Goal: Submit feedback/report problem: Submit feedback/report problem

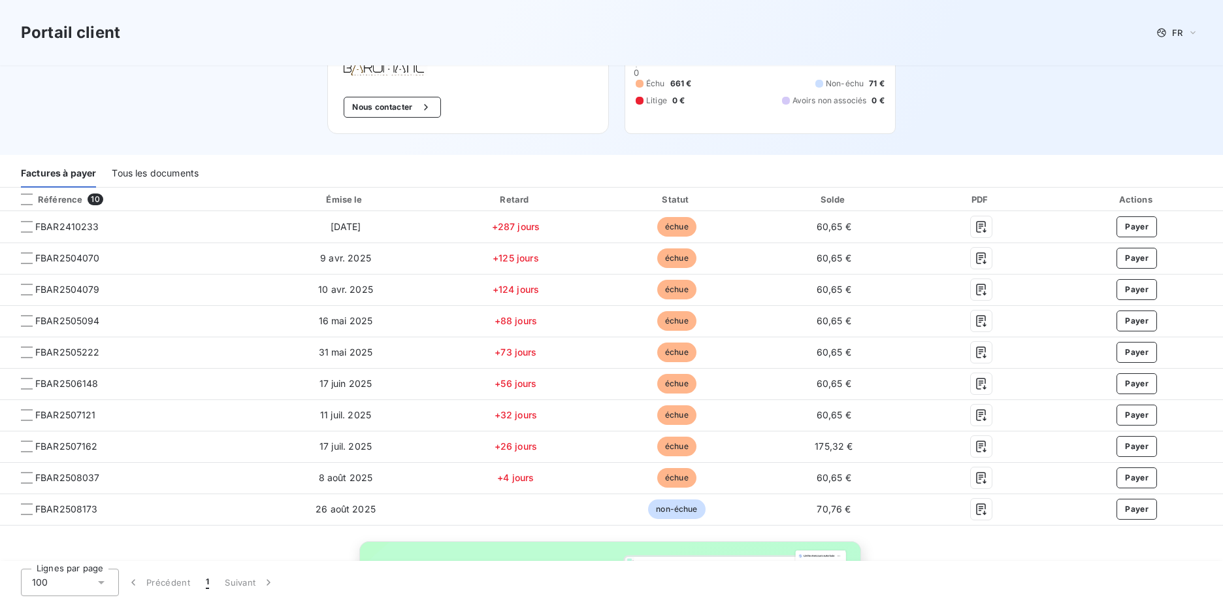
scroll to position [97, 0]
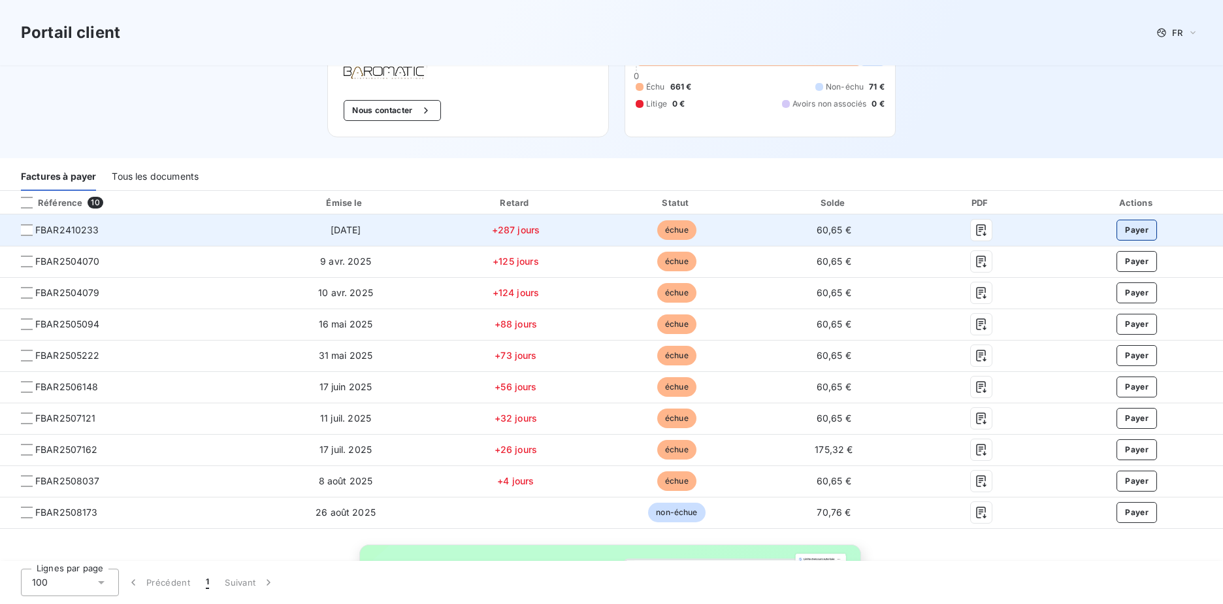
click at [1121, 228] on button "Payer" at bounding box center [1136, 229] width 40 height 21
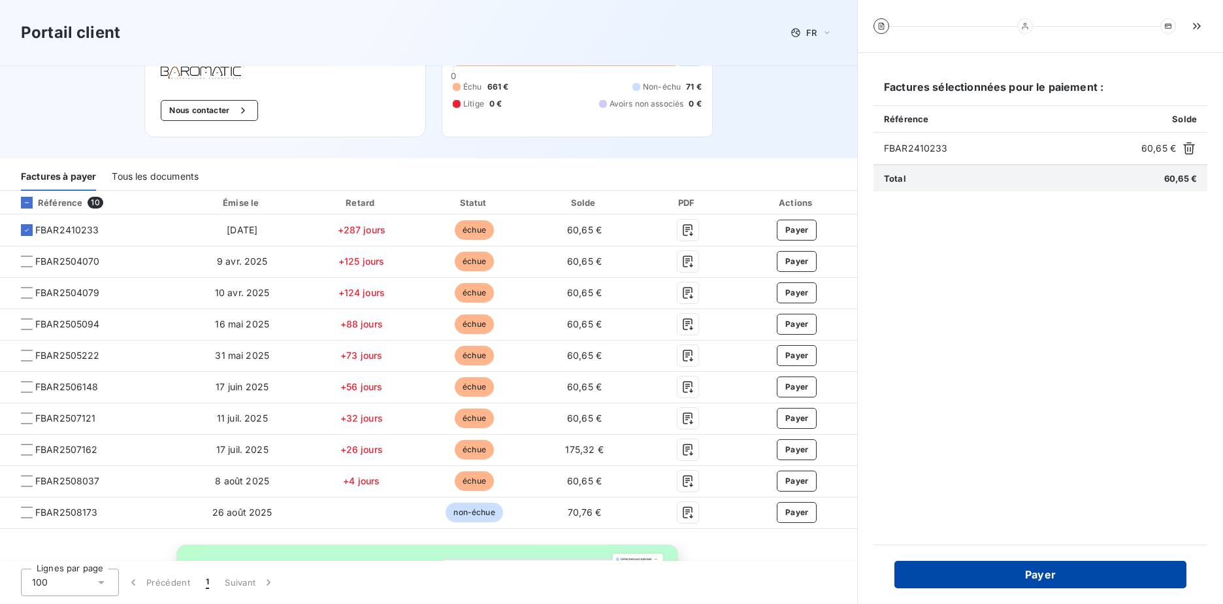
click at [1055, 573] on button "Payer" at bounding box center [1040, 573] width 292 height 27
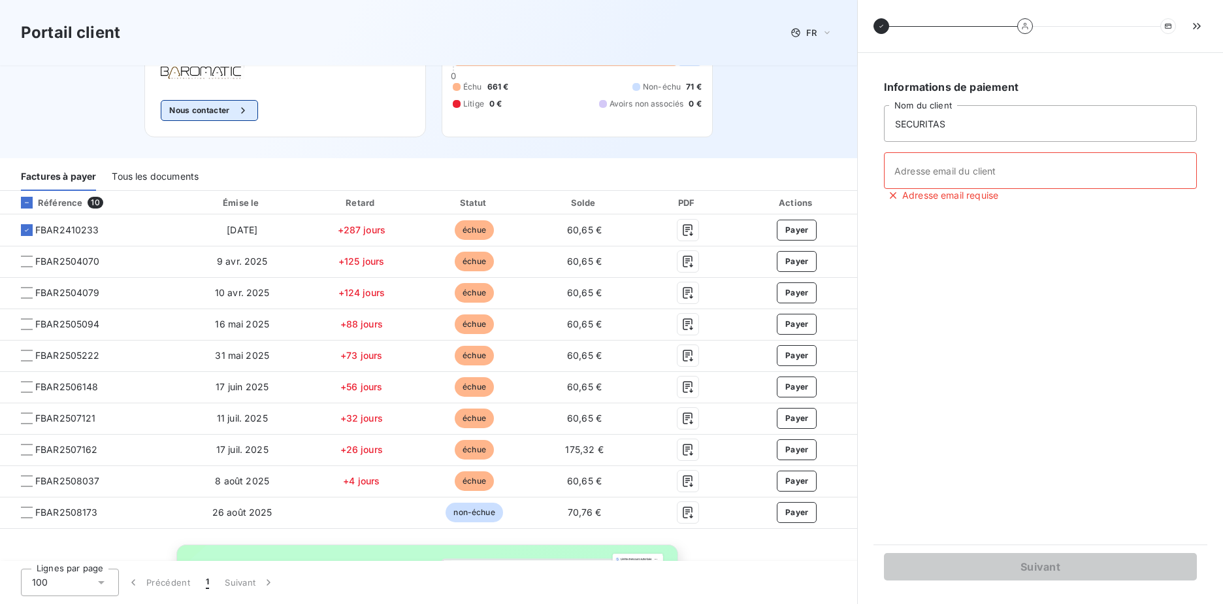
click at [205, 107] on button "Nous contacter" at bounding box center [209, 110] width 97 height 21
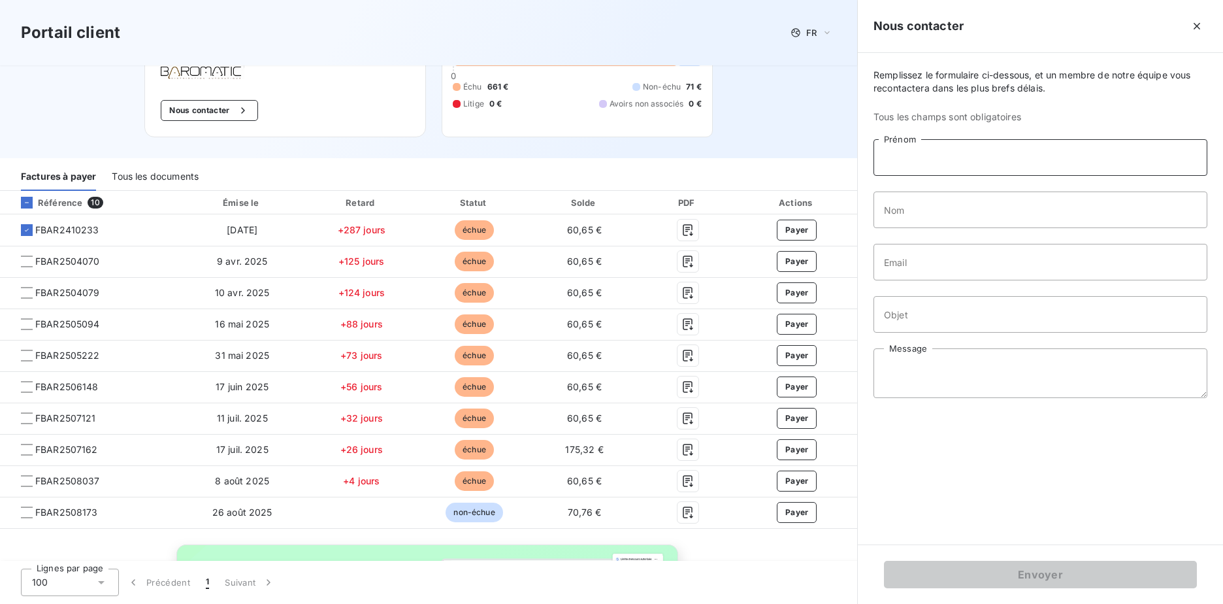
click at [916, 161] on input "Prénom" at bounding box center [1040, 157] width 334 height 37
type input "S"
click at [897, 204] on input "Nom" at bounding box center [1040, 209] width 334 height 37
type input "JUSTOM"
type input "[PERSON_NAME][EMAIL_ADDRESS][DOMAIN_NAME]"
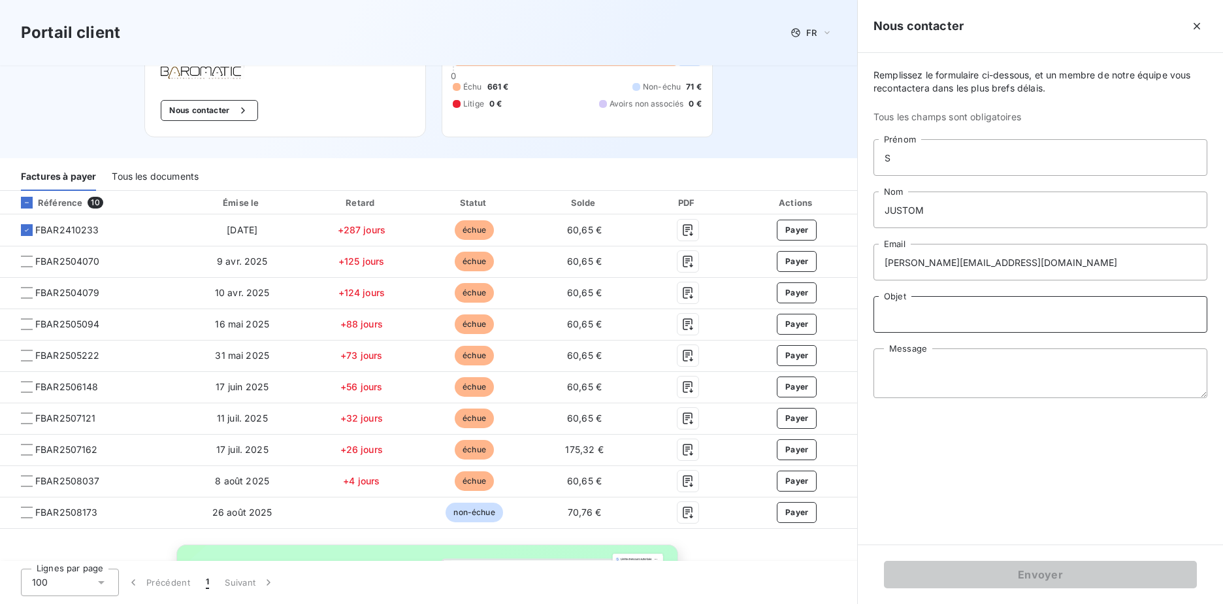
click at [924, 319] on input "Objet" at bounding box center [1040, 314] width 334 height 37
type input "Votre relance du [DATE] - A l'attention de [PERSON_NAME]"
click at [928, 359] on textarea "Message" at bounding box center [1040, 373] width 334 height 50
type textarea "b"
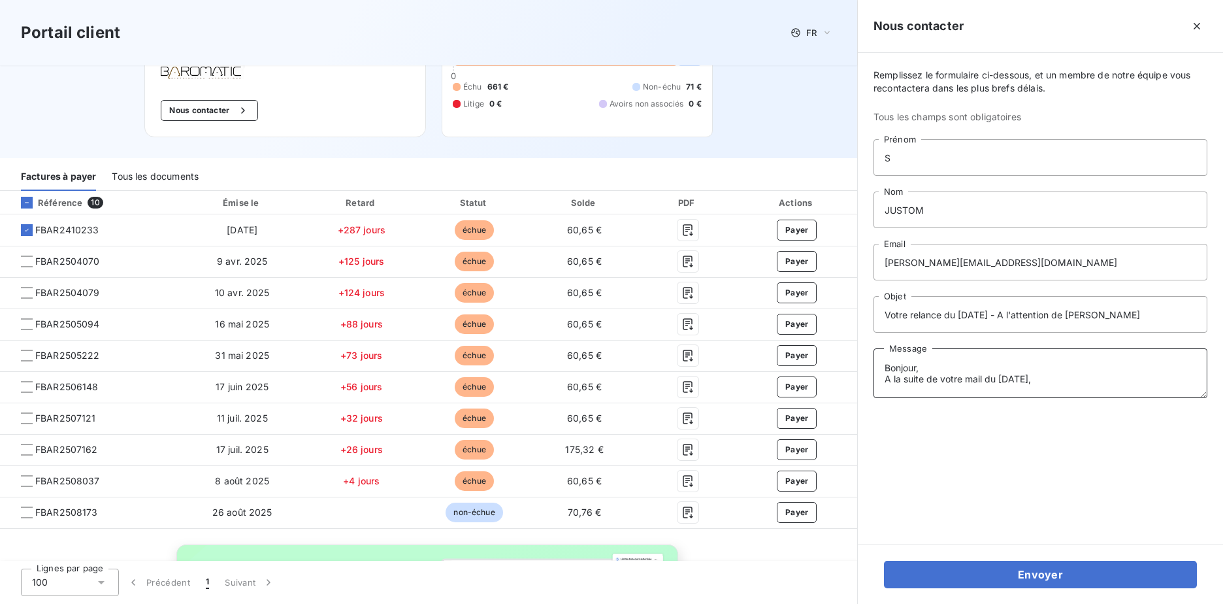
type textarea "Bonjour, A la suite de votre mail du [DATE],"
